Goal: Find specific page/section: Find specific page/section

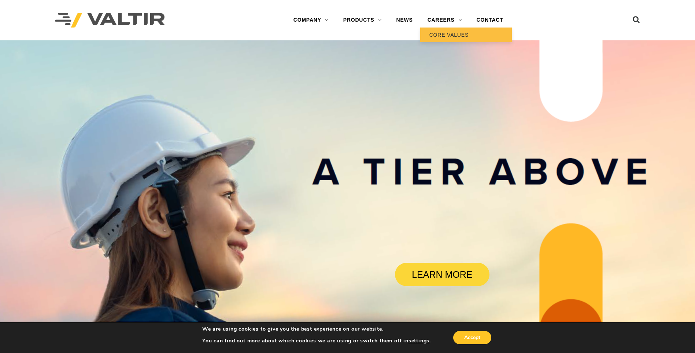
click at [450, 34] on link "CORE VALUES" at bounding box center [466, 34] width 92 height 15
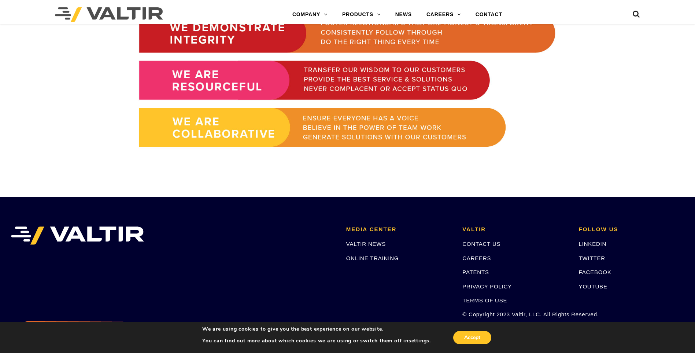
scroll to position [586, 0]
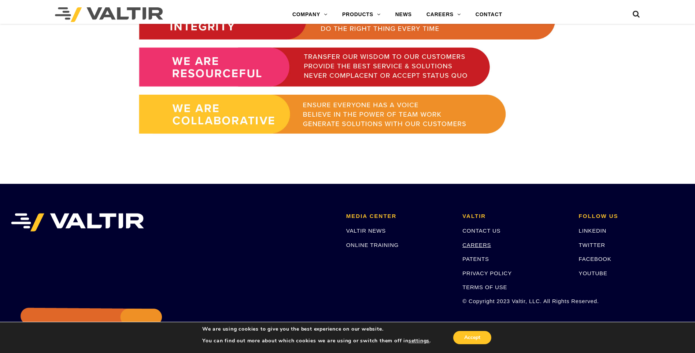
click at [483, 242] on link "CAREERS" at bounding box center [477, 245] width 29 height 6
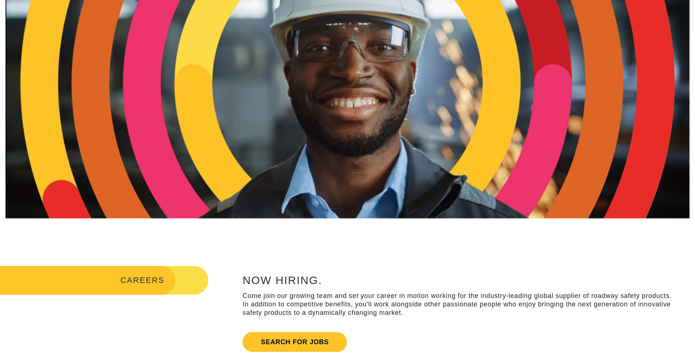
scroll to position [220, 0]
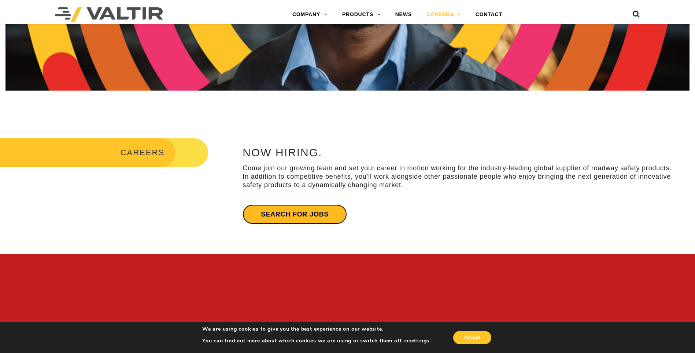
click at [302, 216] on link "Search for jobs" at bounding box center [295, 214] width 104 height 20
